Goal: Task Accomplishment & Management: Manage account settings

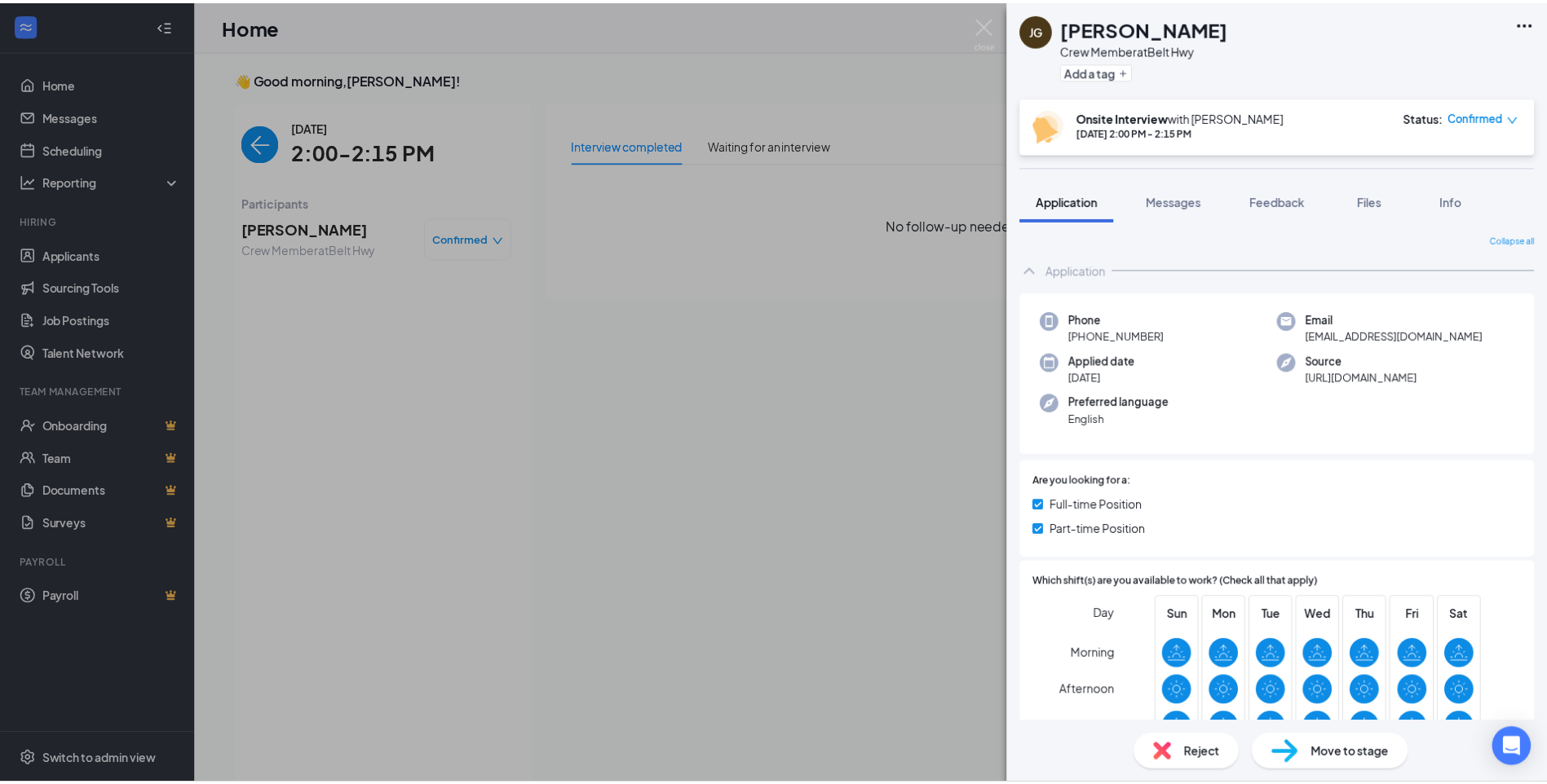
scroll to position [6, 0]
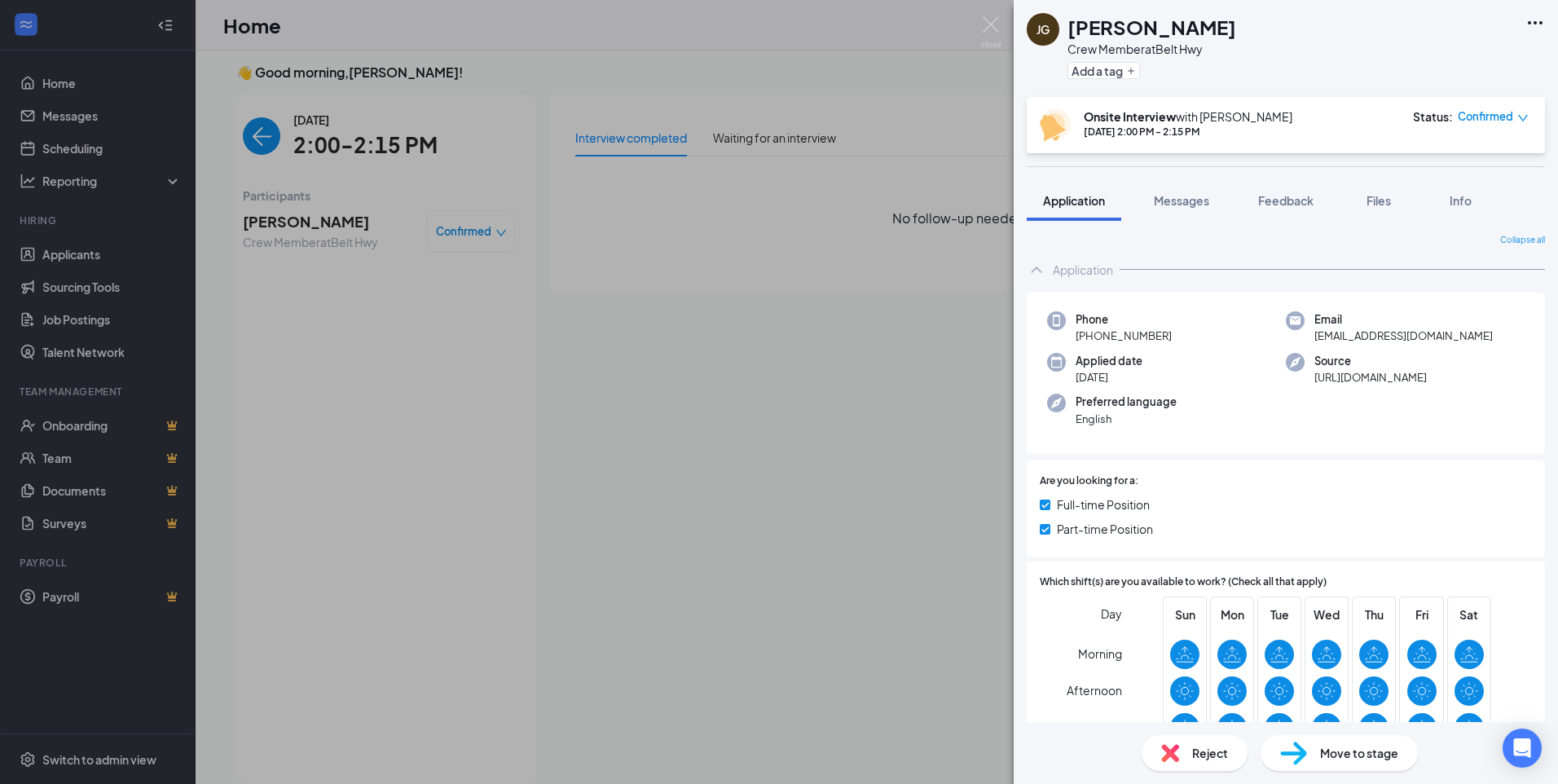
click at [1303, 748] on img at bounding box center [1294, 753] width 27 height 24
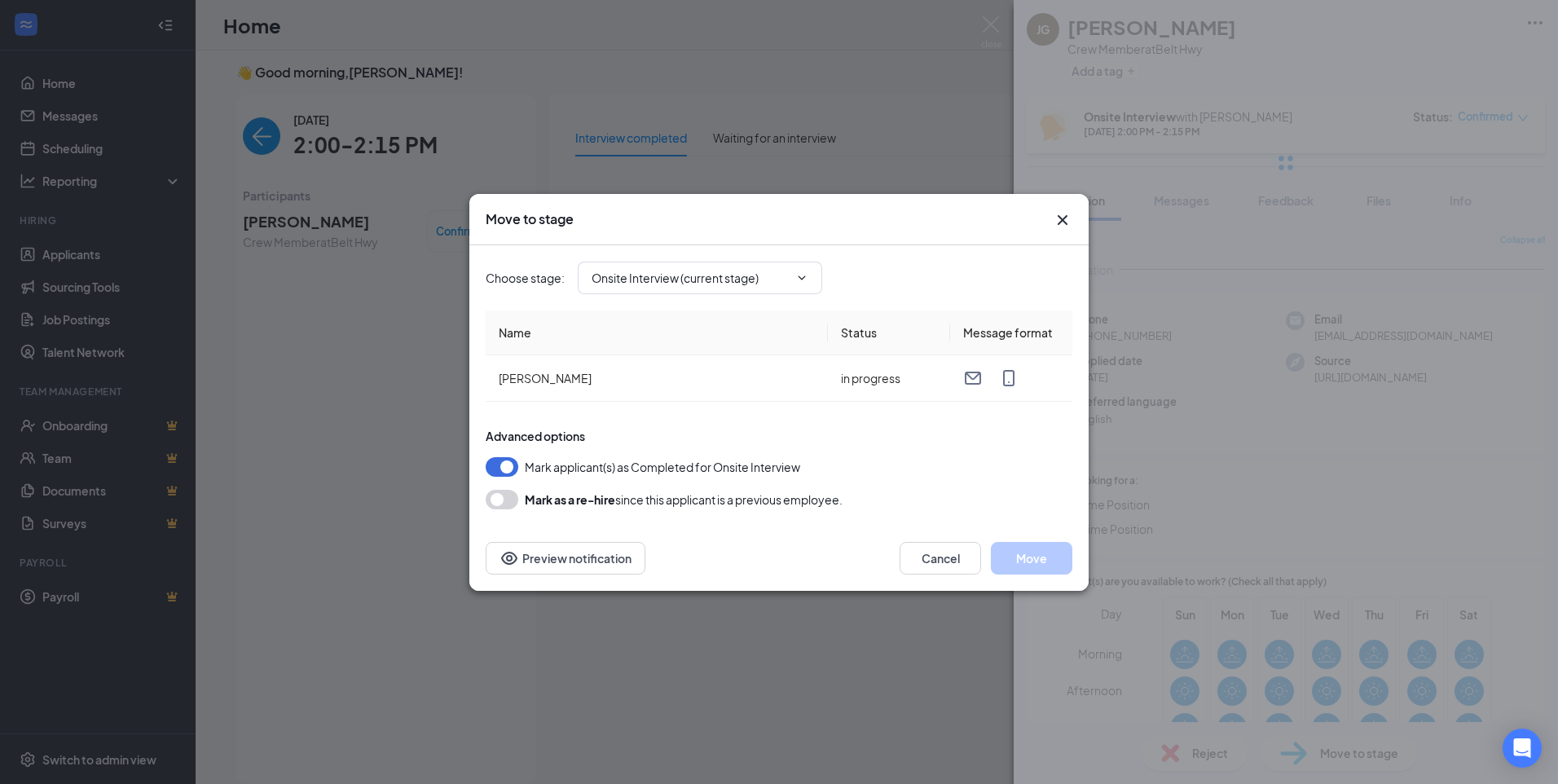
type input "Hiring Complete (final stage)"
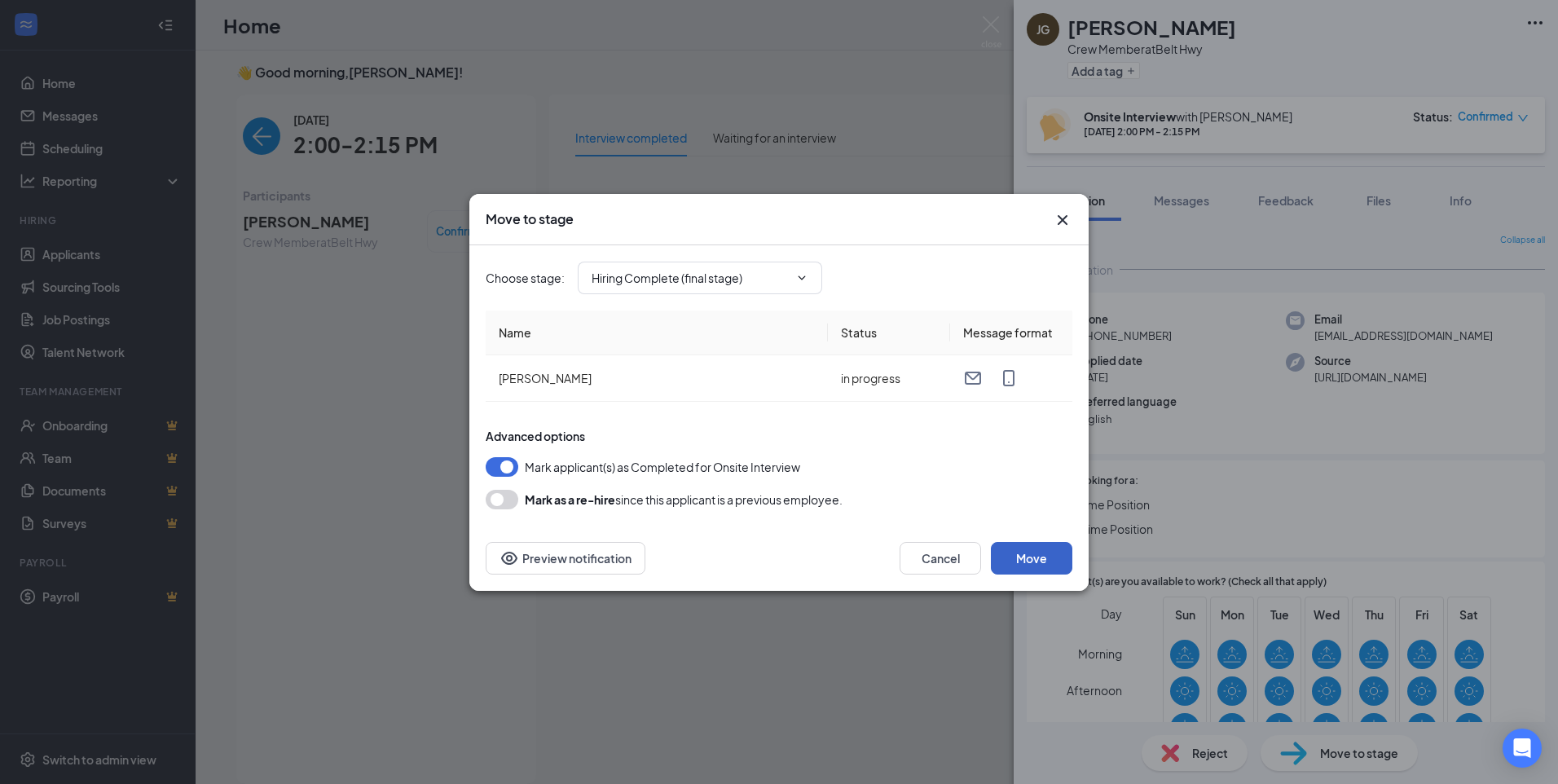
click at [1023, 554] on button "Move" at bounding box center [1032, 558] width 82 height 33
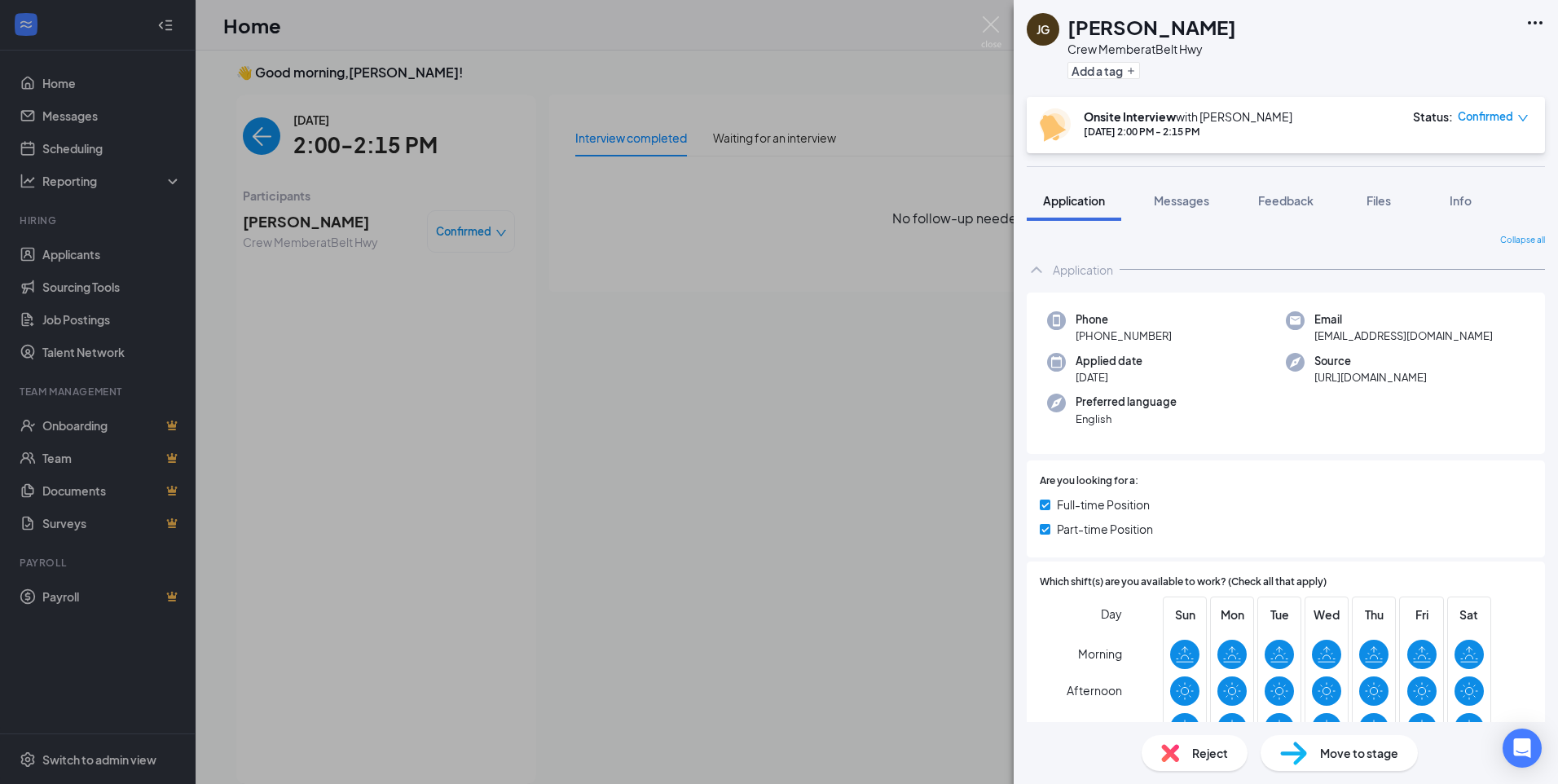
click at [785, 281] on div "JG Jose Gomez Crew Member at Belt Hwy Add a tag Onsite Interview with Tiffany C…" at bounding box center [779, 392] width 1558 height 784
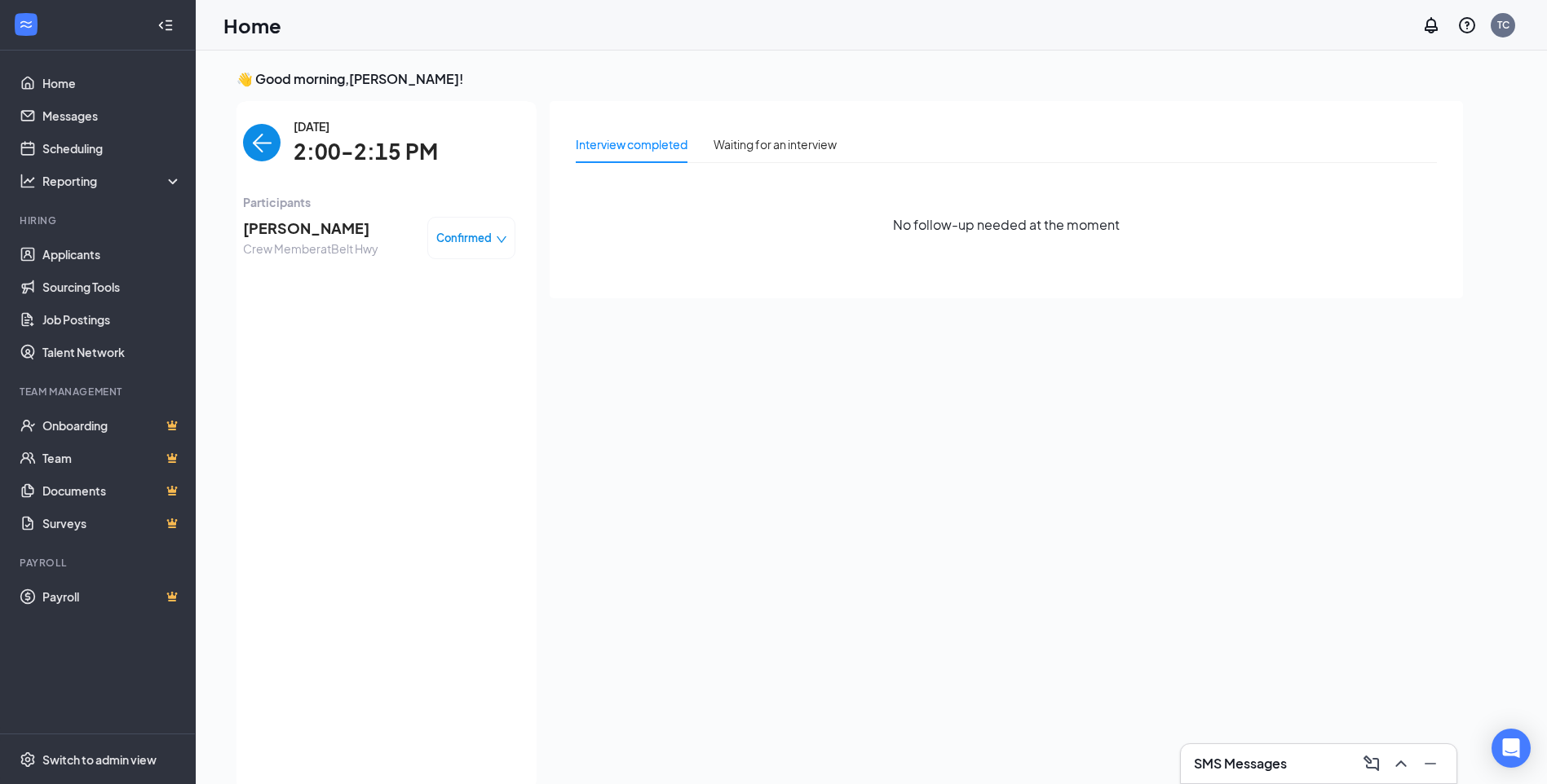
click at [280, 141] on img "back-button" at bounding box center [261, 142] width 37 height 37
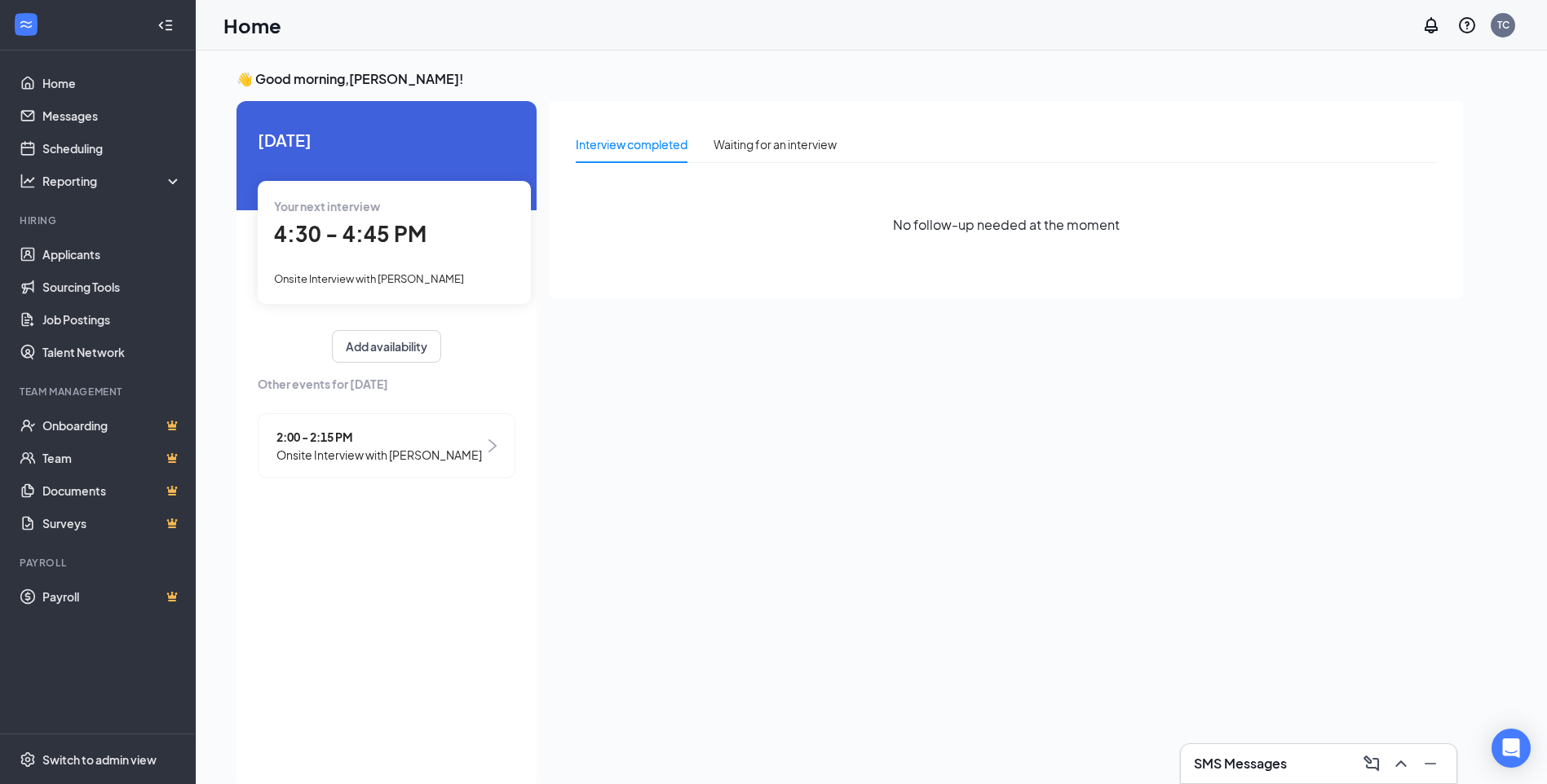
click at [323, 235] on span "4:30 - 4:45 PM" at bounding box center [350, 234] width 152 height 27
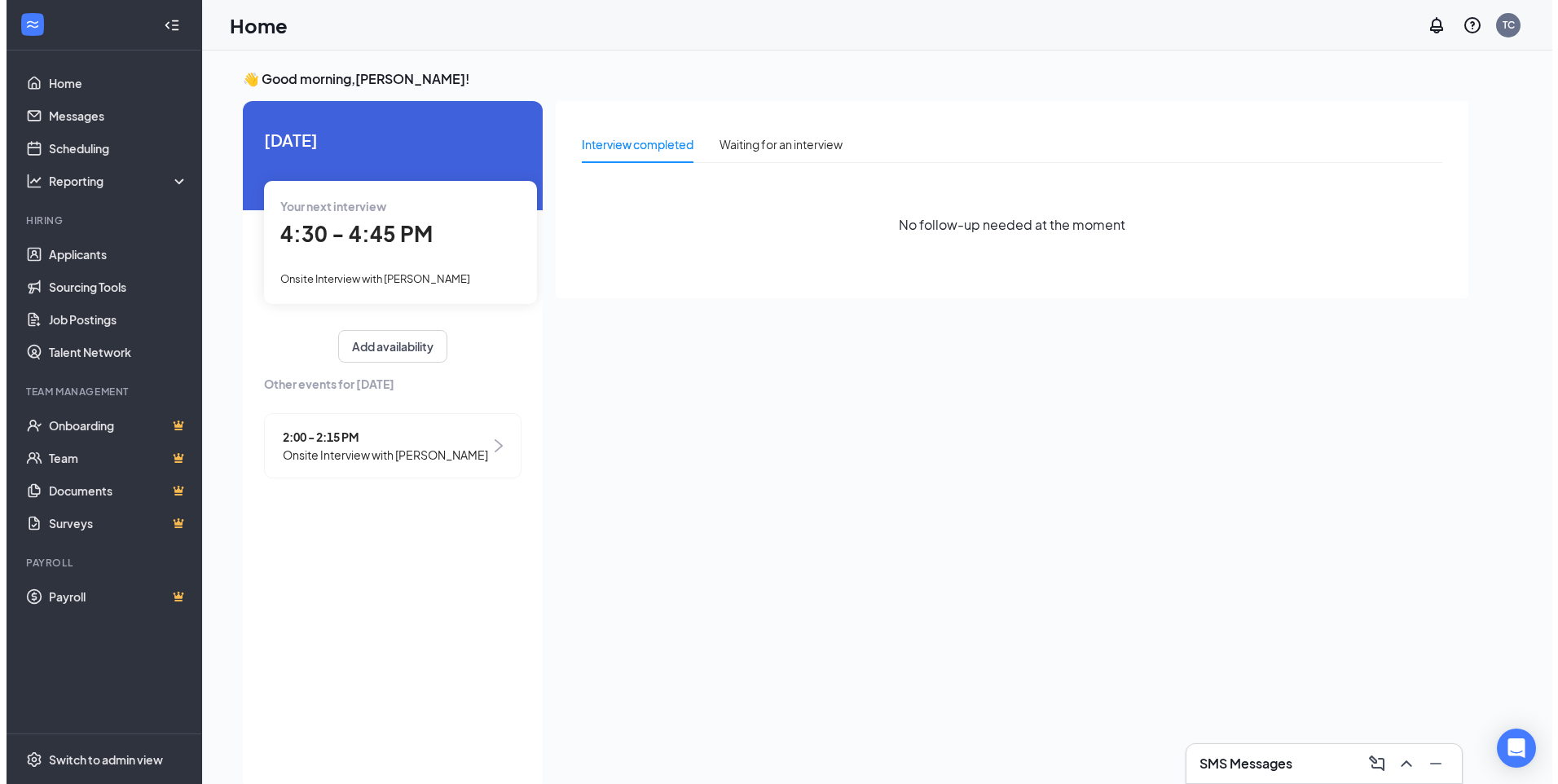
scroll to position [6, 0]
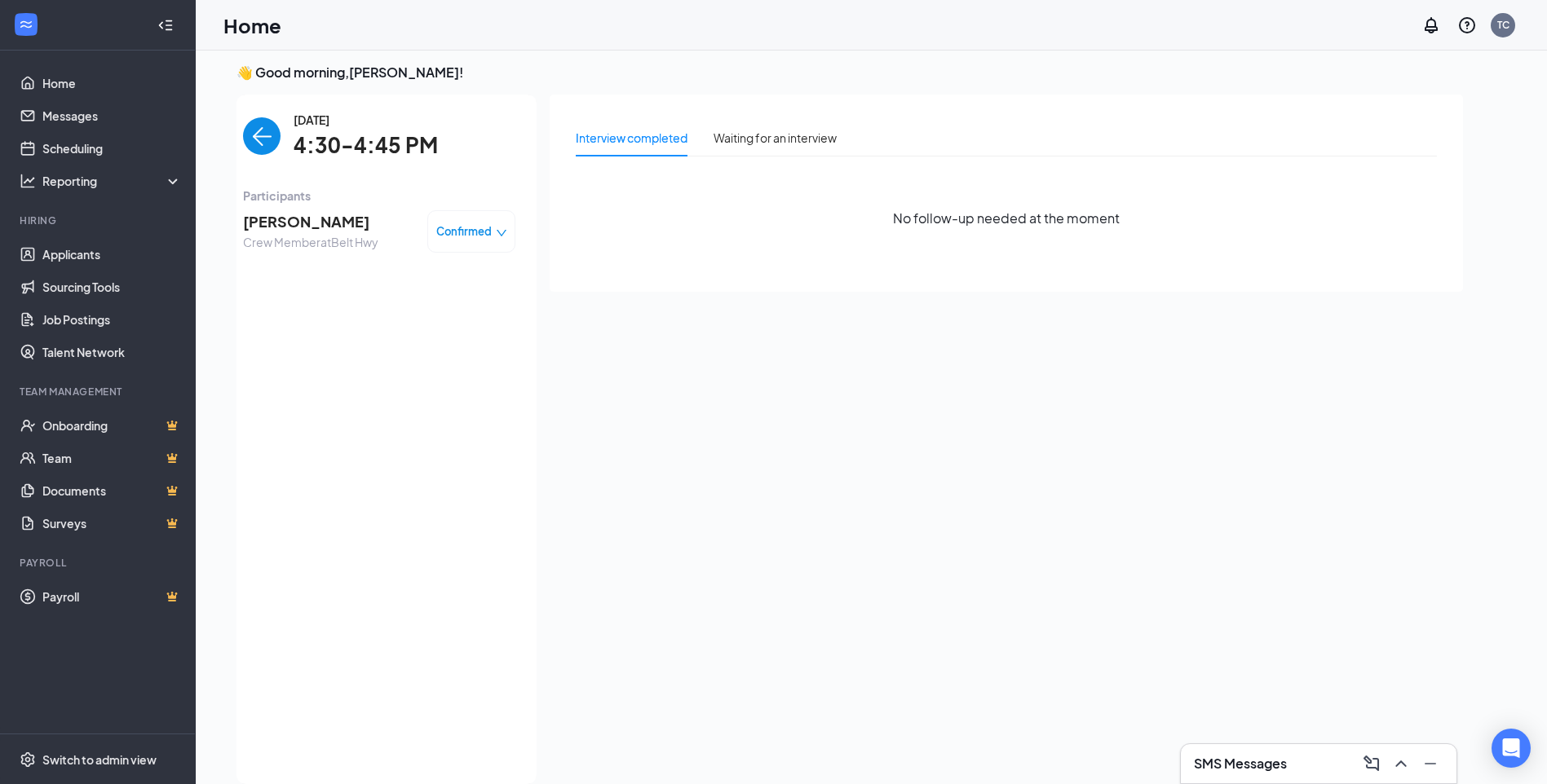
click at [330, 223] on span "[PERSON_NAME]" at bounding box center [311, 221] width 136 height 23
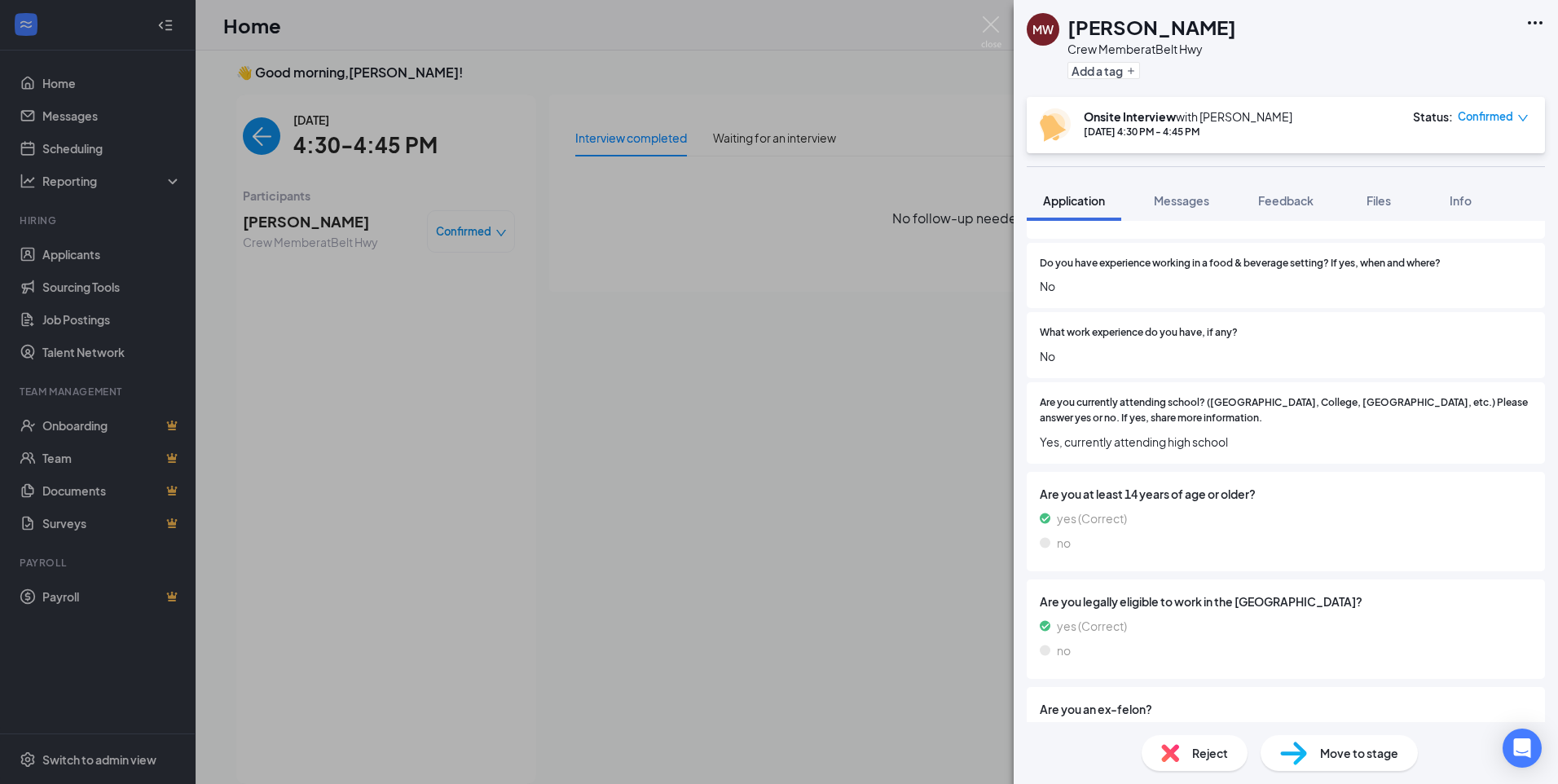
scroll to position [802, 0]
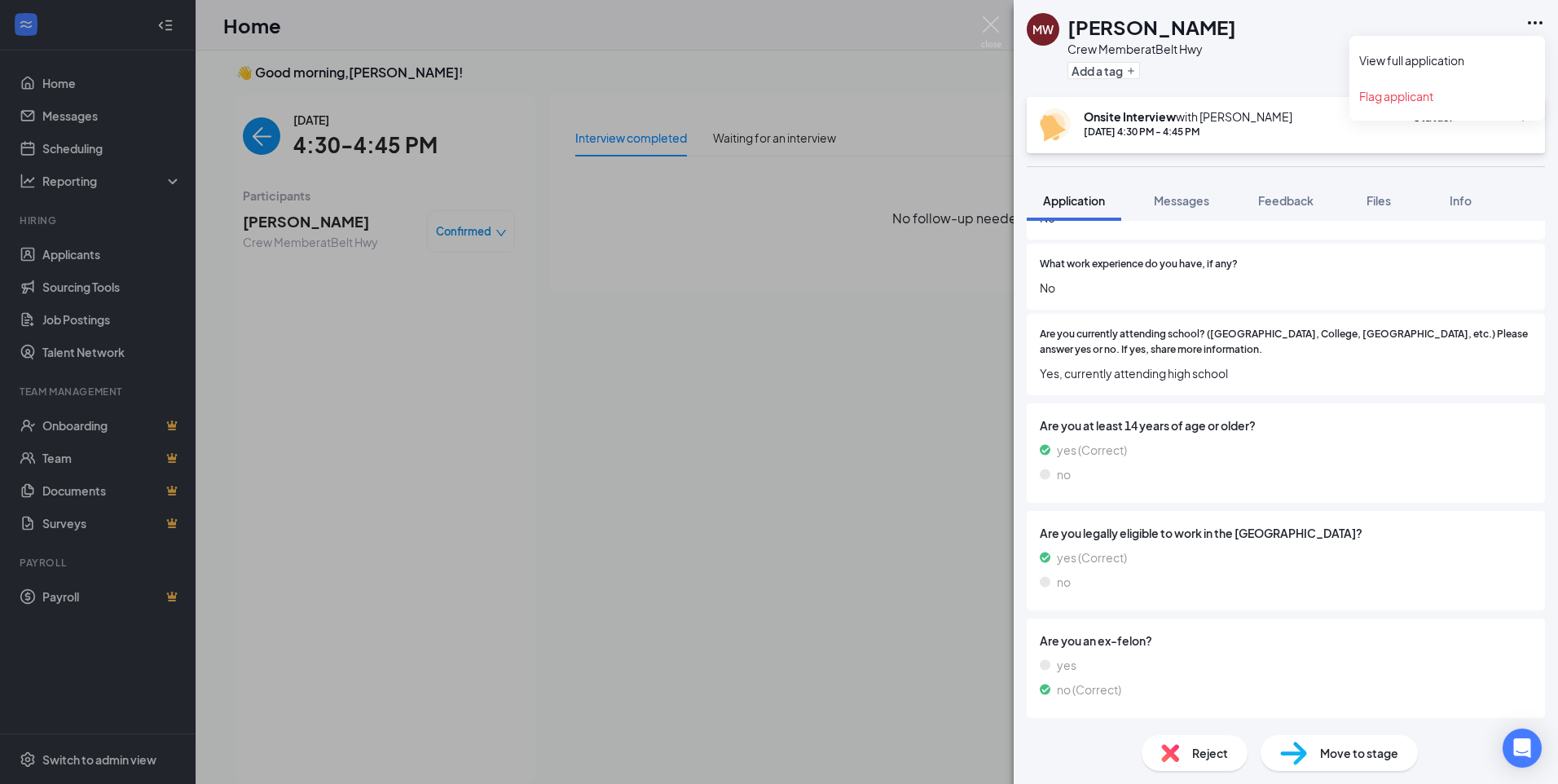
click at [1526, 22] on icon "Ellipses" at bounding box center [1535, 22] width 19 height 19
click at [1463, 68] on link "View full application" at bounding box center [1447, 60] width 176 height 16
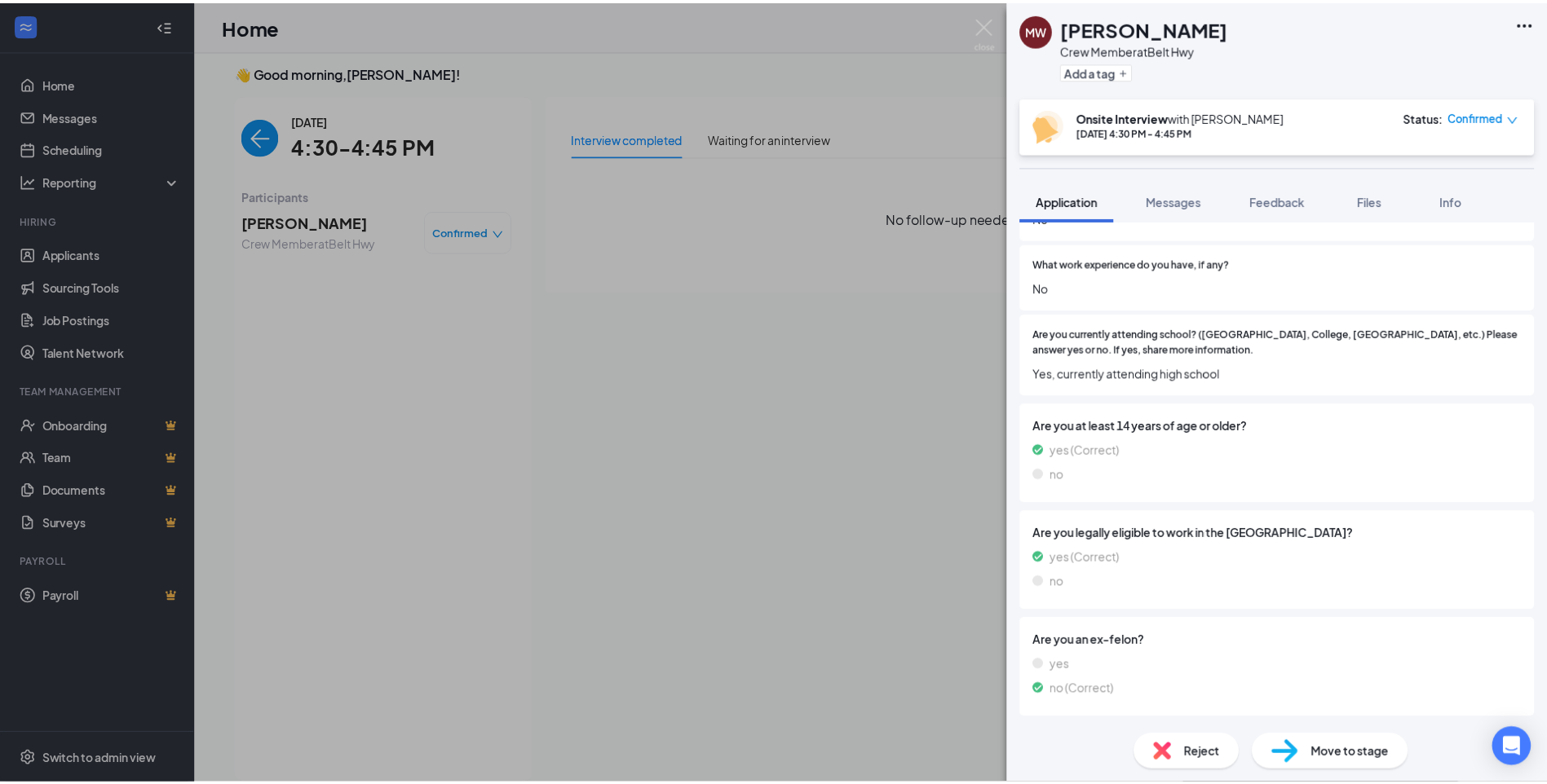
scroll to position [796, 0]
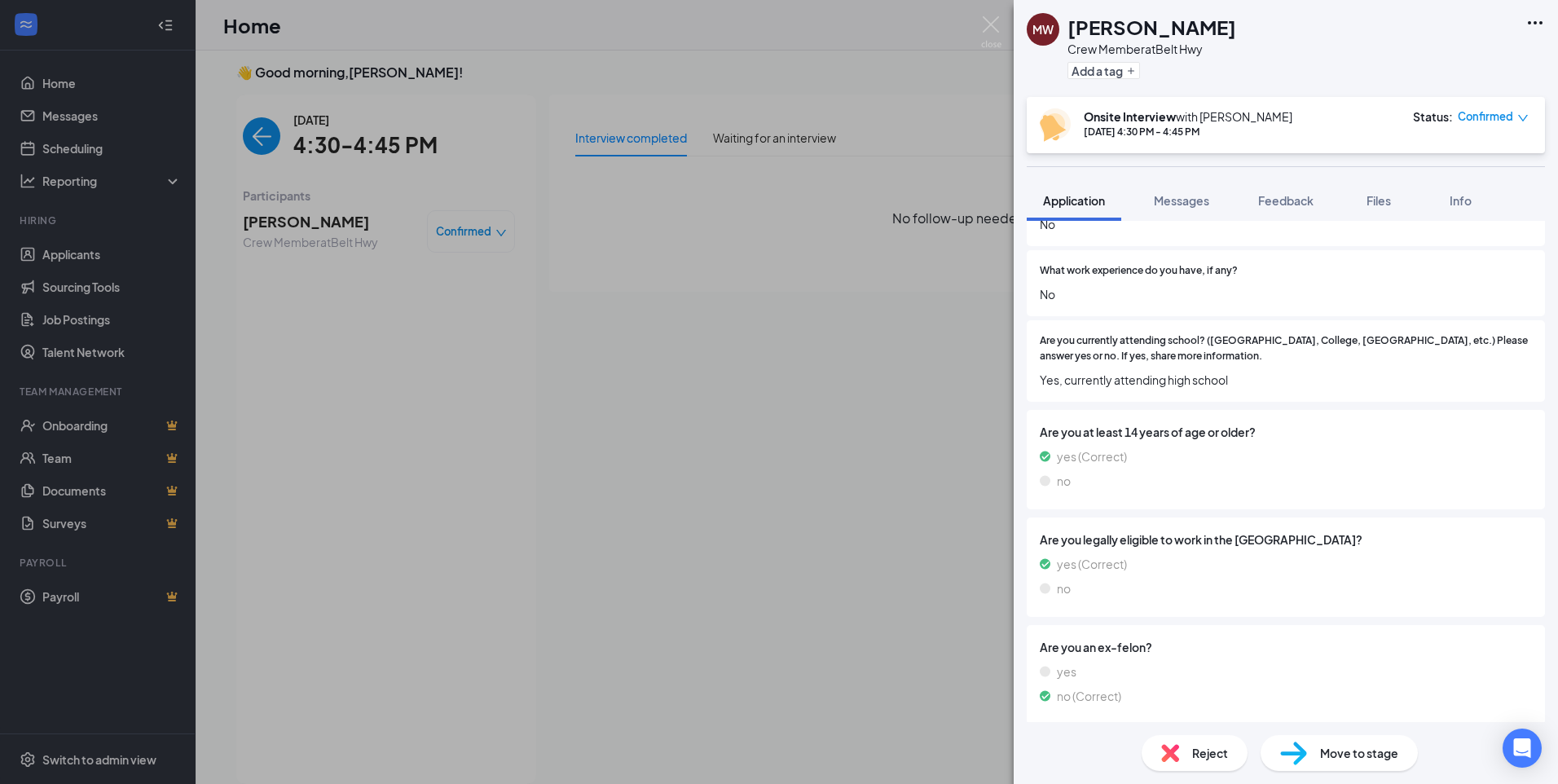
click at [762, 256] on div "MW Madison Wright Crew Member at Belt Hwy Add a tag Onsite Interview with Tiffa…" at bounding box center [779, 392] width 1558 height 784
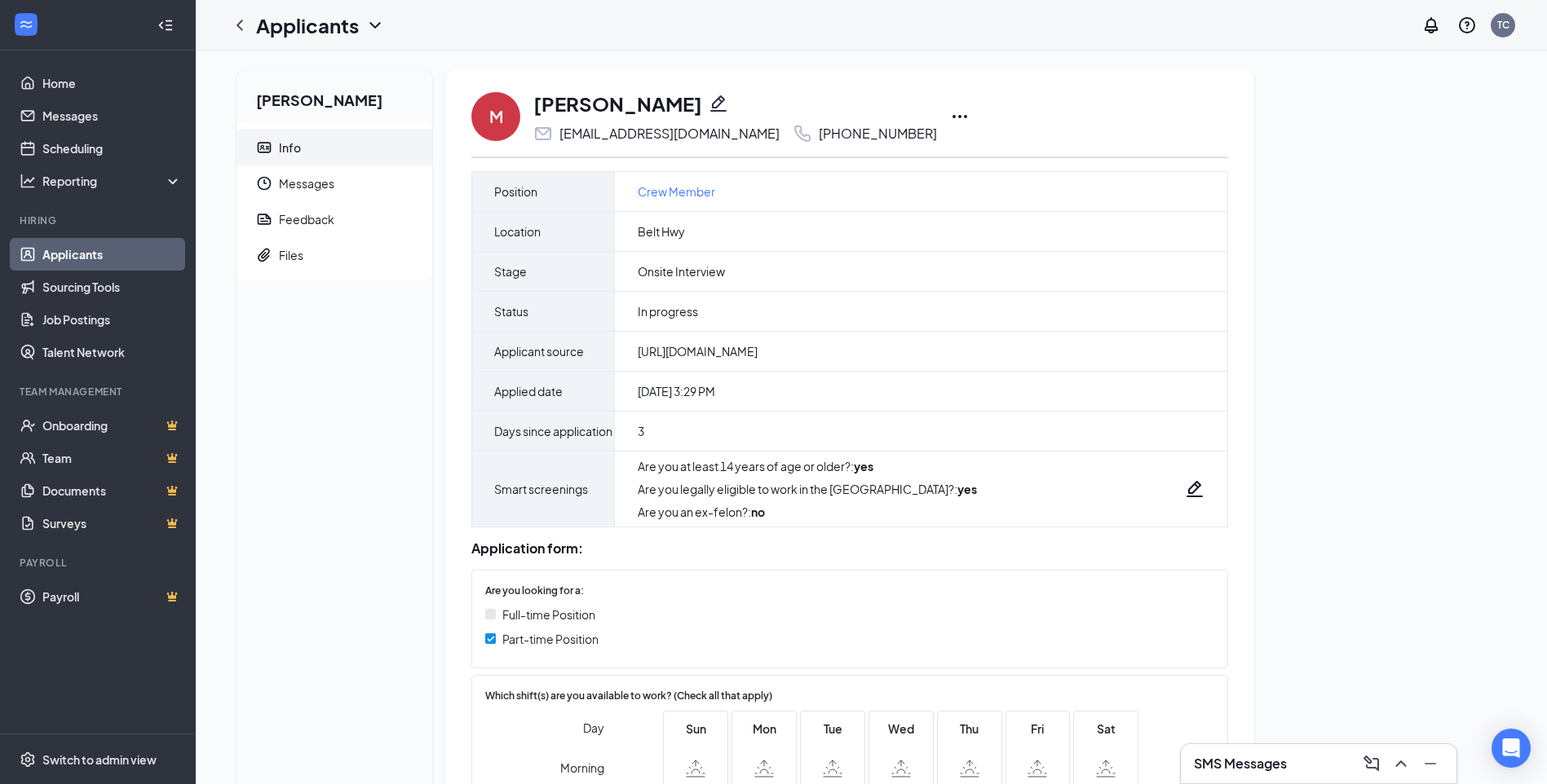
click at [950, 107] on icon "Ellipses" at bounding box center [959, 116] width 19 height 19
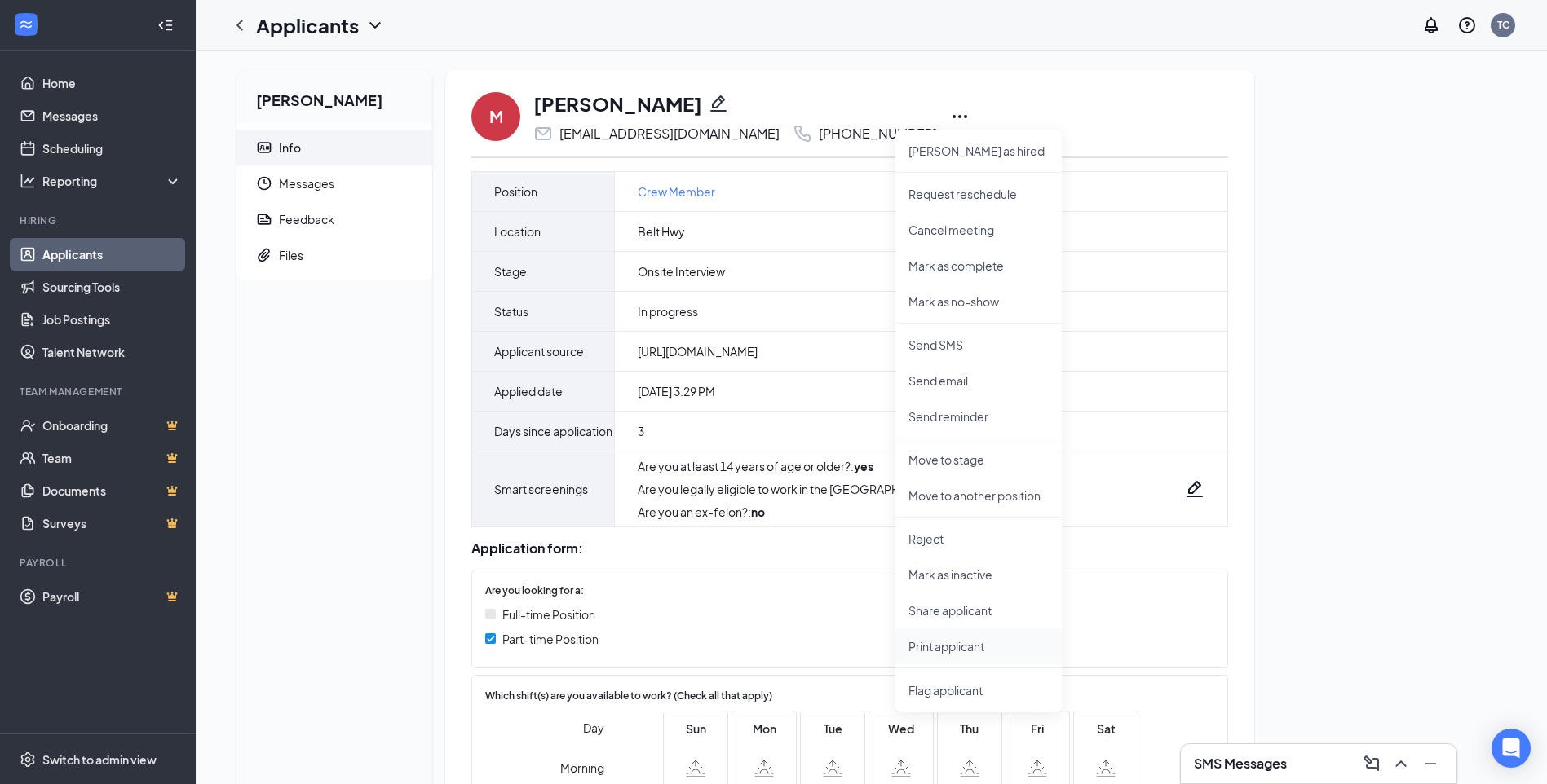
click at [949, 657] on li "Print applicant" at bounding box center [978, 646] width 167 height 36
